Goal: Information Seeking & Learning: Check status

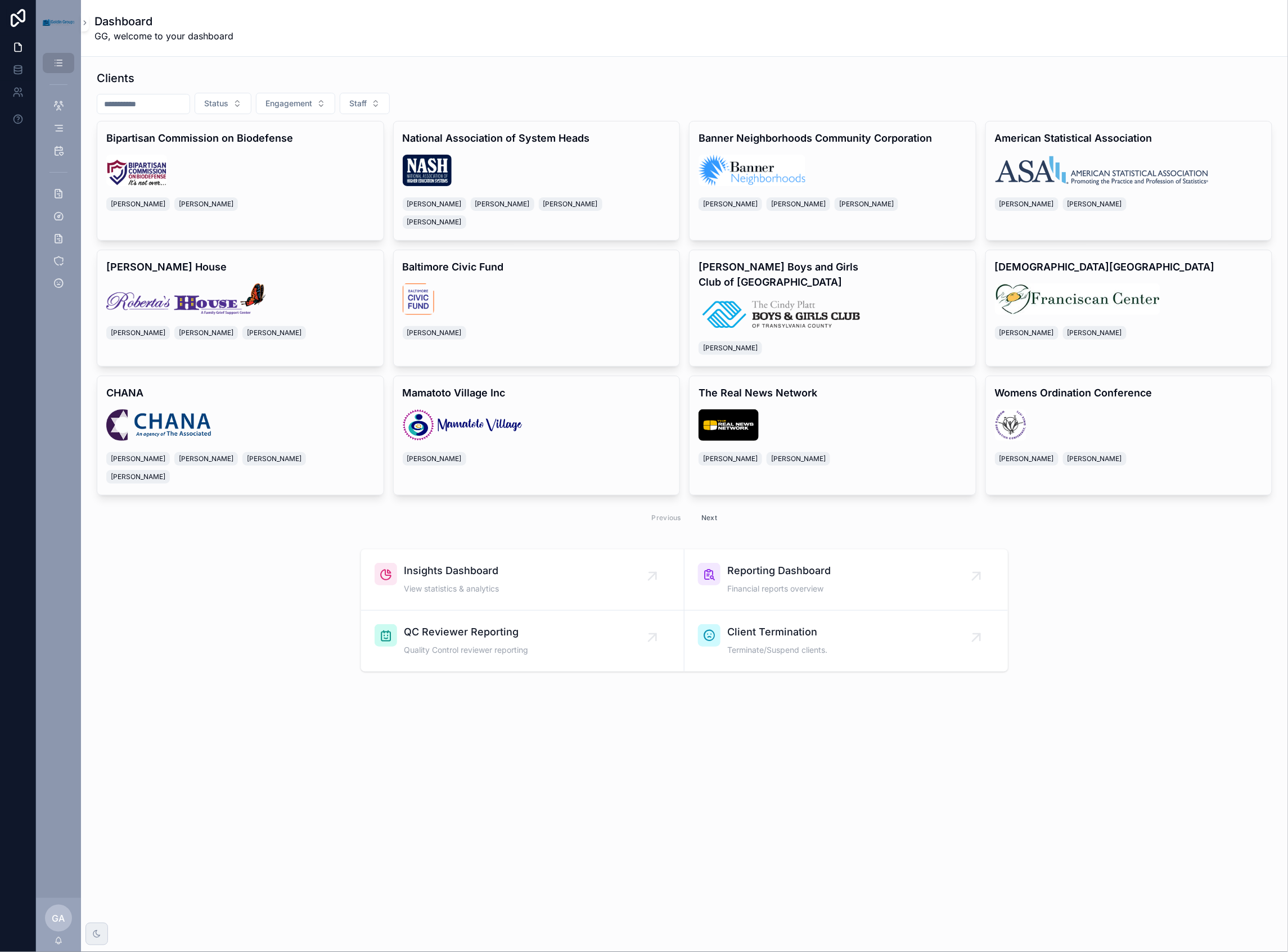
click at [159, 100] on input "scrollable content" at bounding box center [143, 104] width 92 height 16
type input "*******"
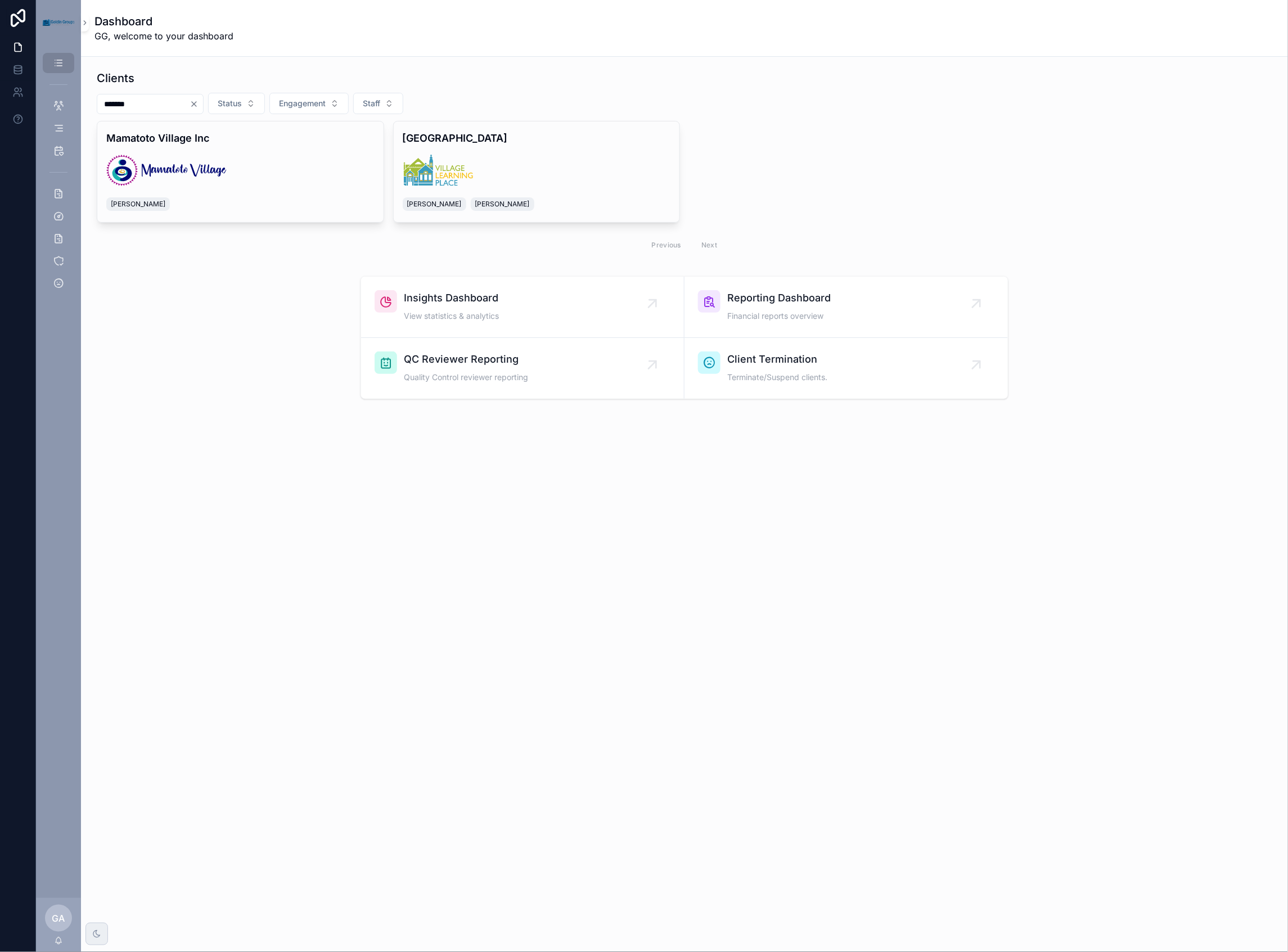
click at [545, 115] on div "Clients ******* Status Engagement Staff Mamatoto Village Inc [GEOGRAPHIC_DATA] …" at bounding box center [684, 164] width 1175 height 188
click at [542, 151] on div "Village Learning Place [PERSON_NAME] [PERSON_NAME]" at bounding box center [536, 172] width 286 height 100
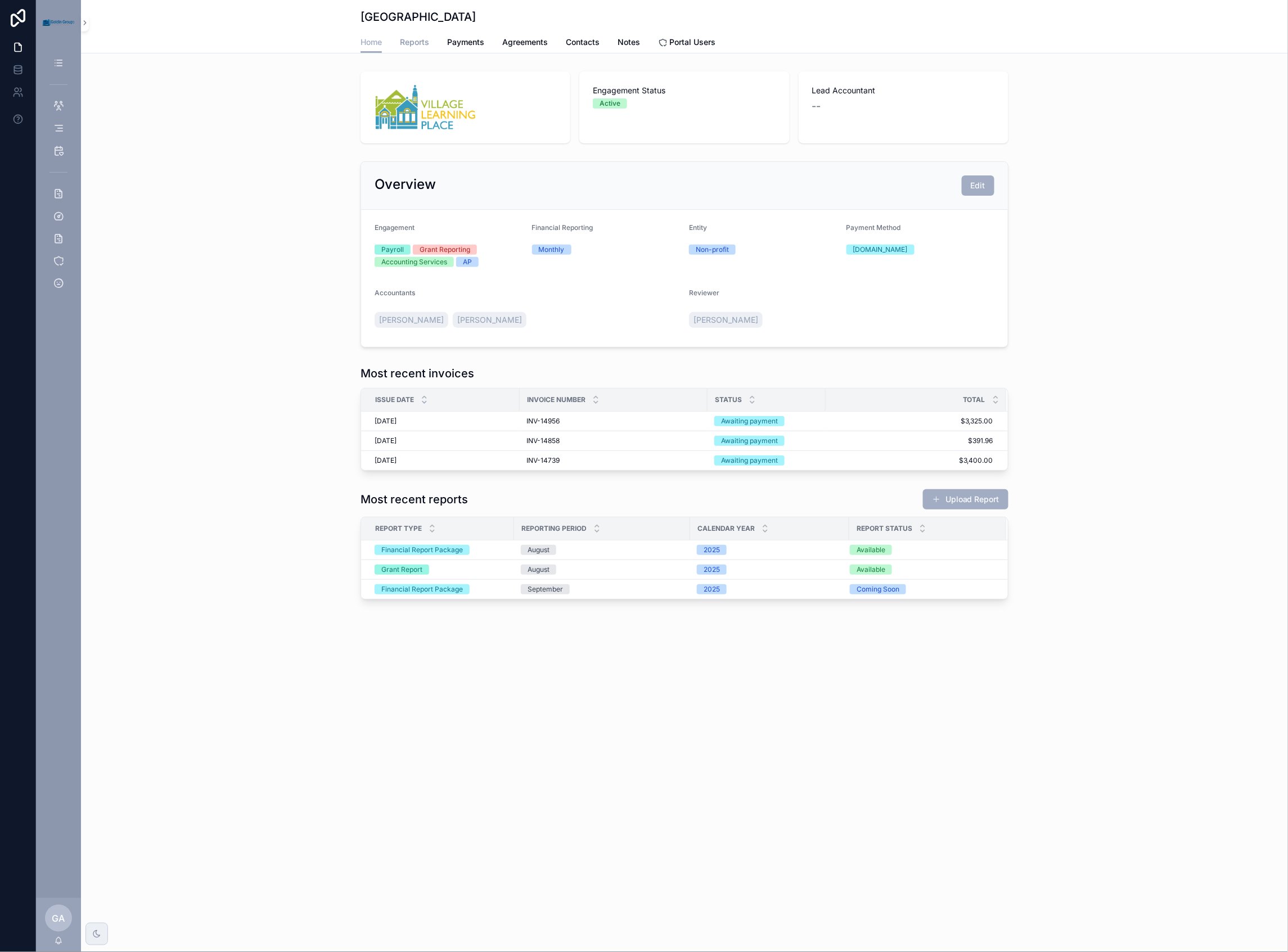
click at [423, 41] on span "Reports" at bounding box center [414, 42] width 29 height 11
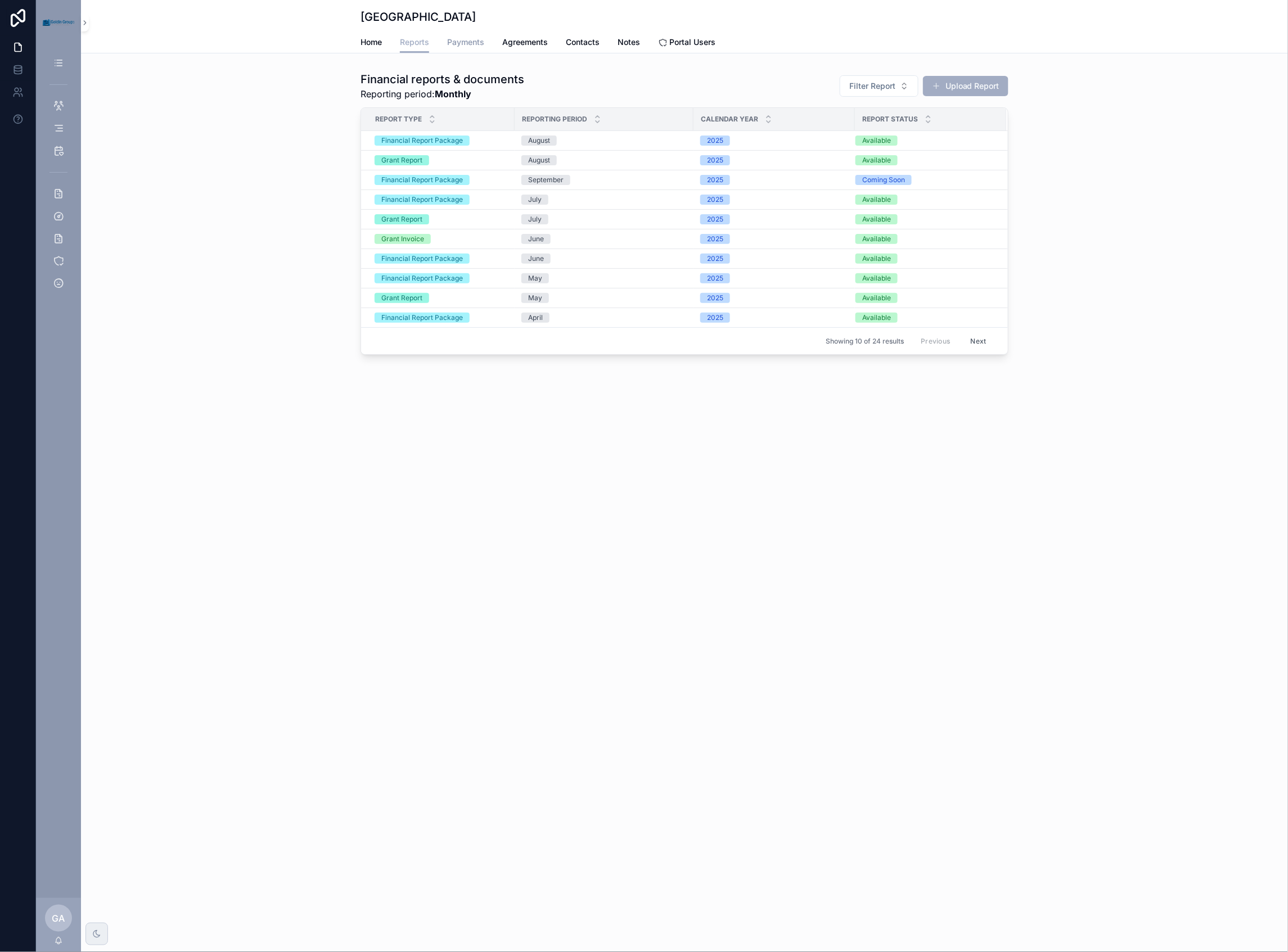
click at [479, 44] on span "Payments" at bounding box center [465, 42] width 37 height 11
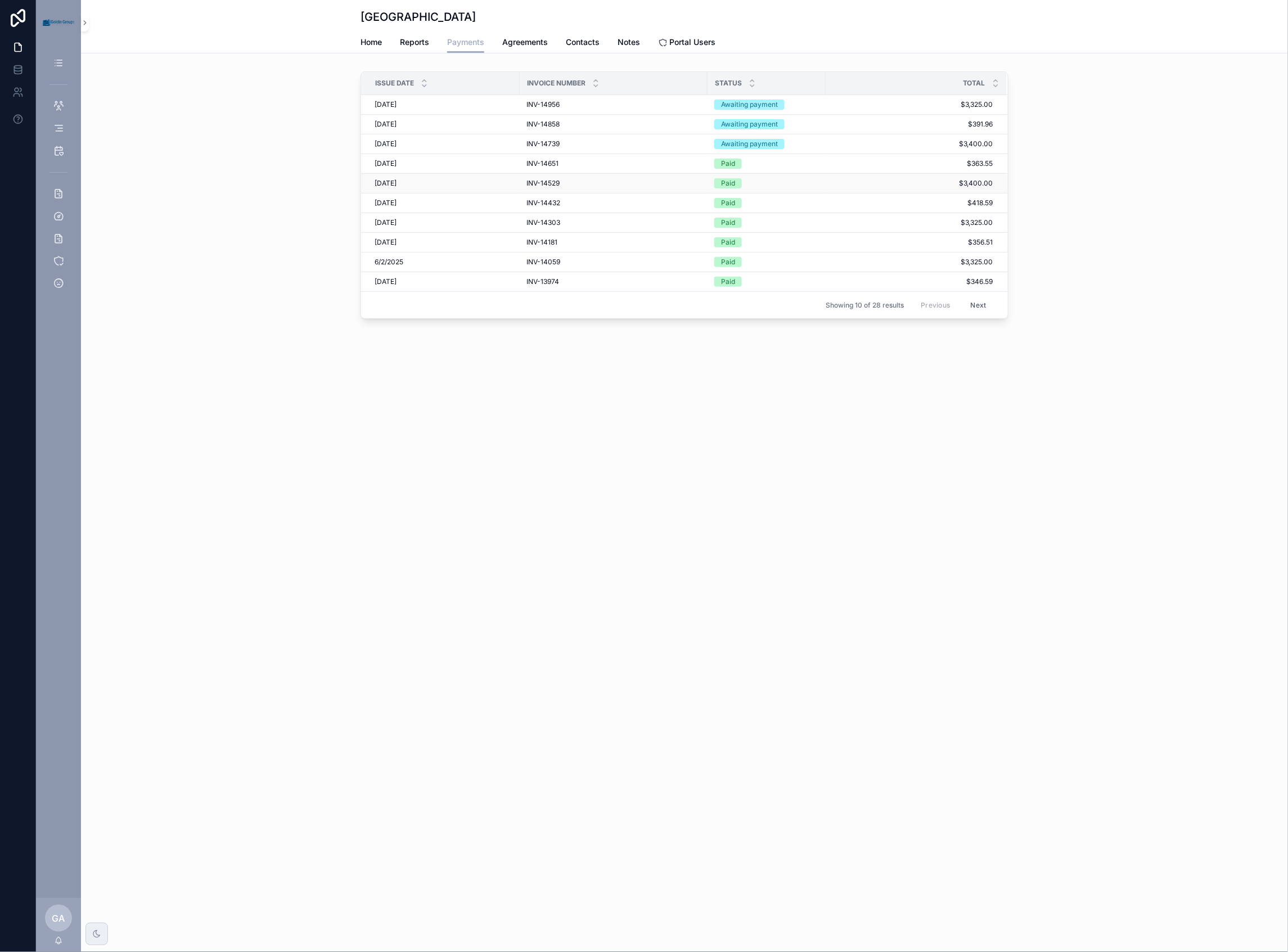
click at [612, 181] on div "INV-14529 INV-14529" at bounding box center [614, 183] width 174 height 9
click at [554, 223] on span "INV-14303" at bounding box center [543, 222] width 34 height 9
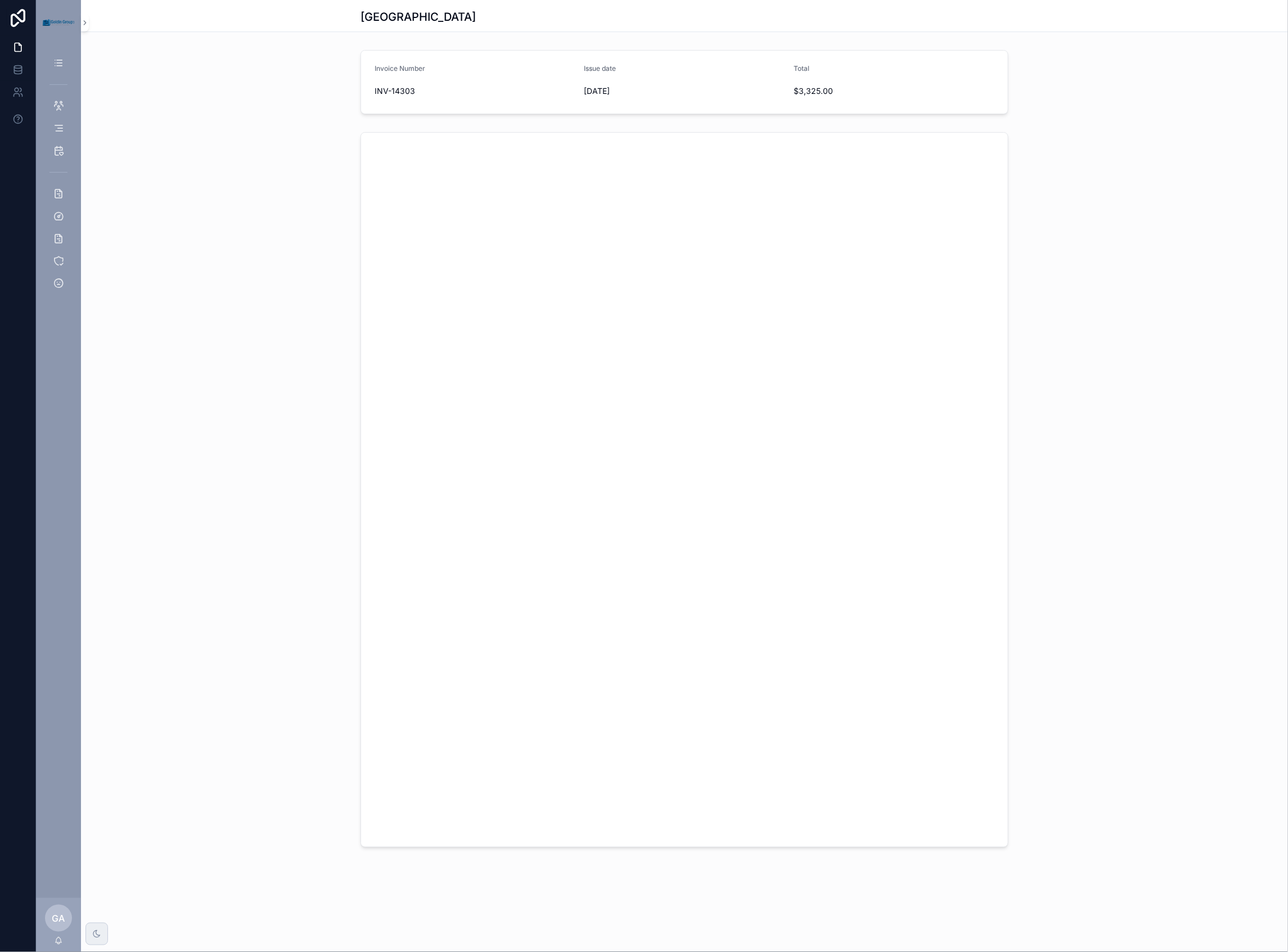
click at [312, 527] on div "scrollable content" at bounding box center [684, 490] width 1206 height 724
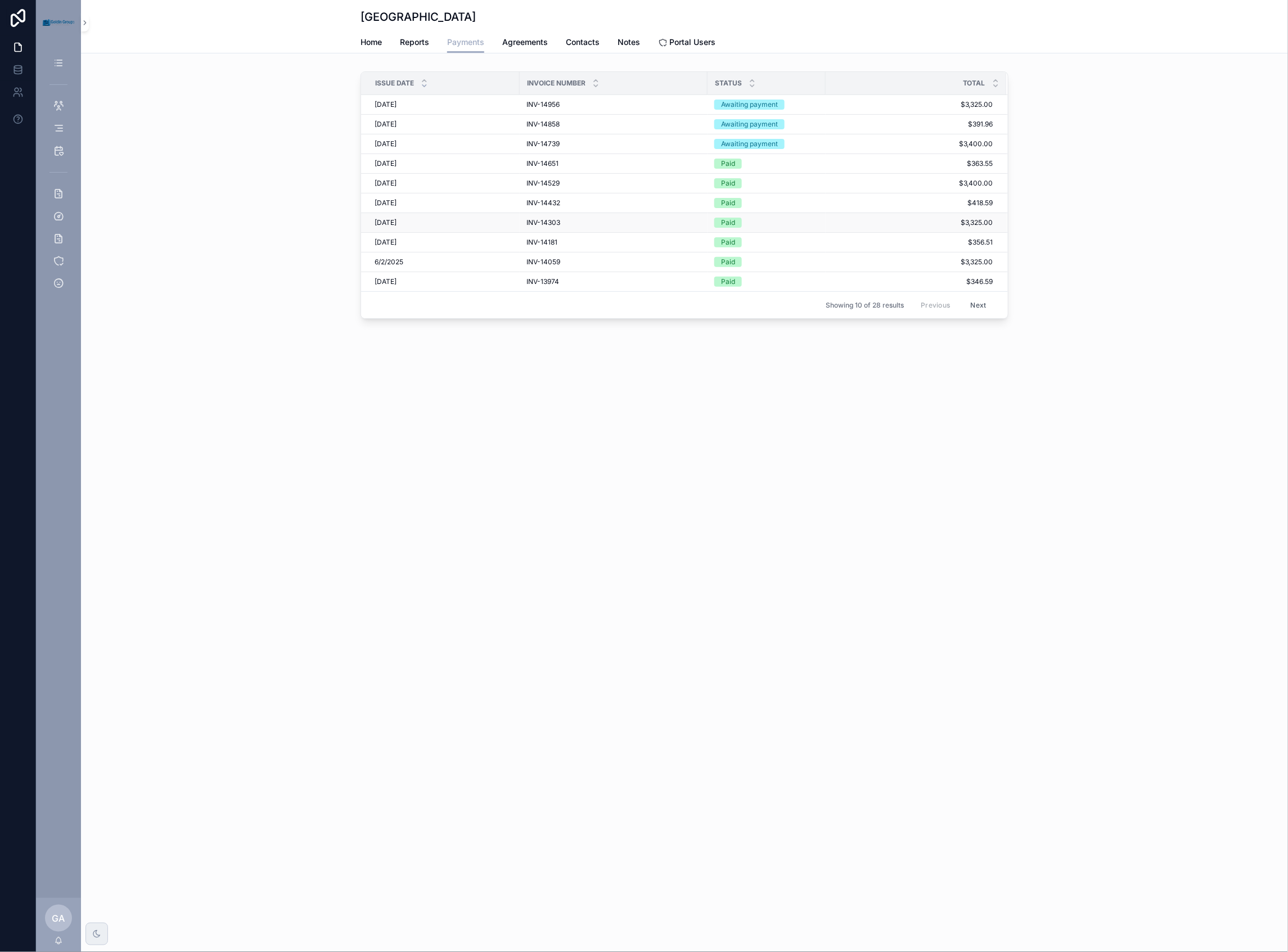
click at [487, 227] on div "[DATE] [DATE]" at bounding box center [443, 222] width 138 height 9
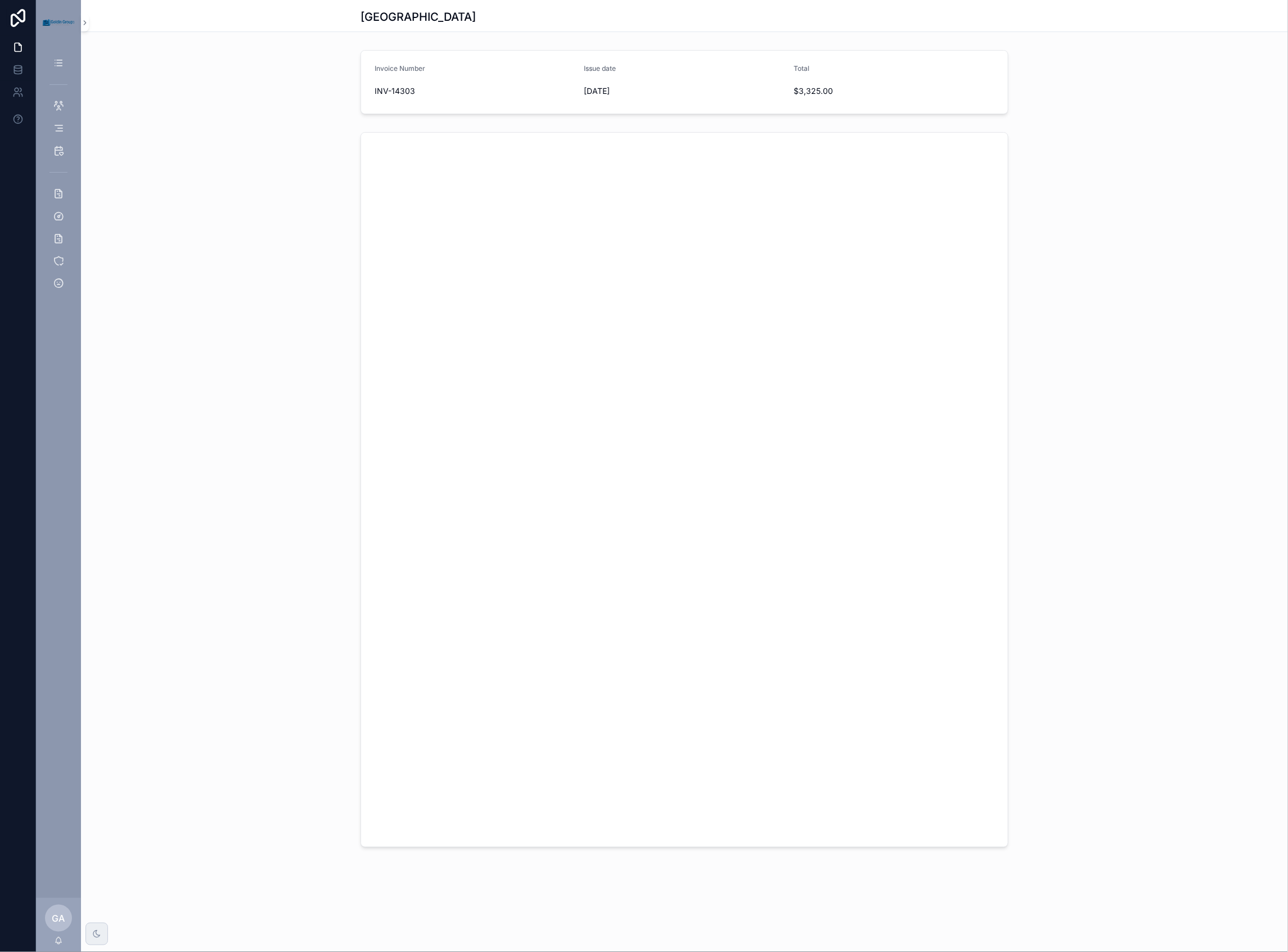
drag, startPoint x: 144, startPoint y: 763, endPoint x: 144, endPoint y: 784, distance: 21.0
click at [144, 763] on div "scrollable content" at bounding box center [684, 490] width 1206 height 724
